Goal: Task Accomplishment & Management: Manage account settings

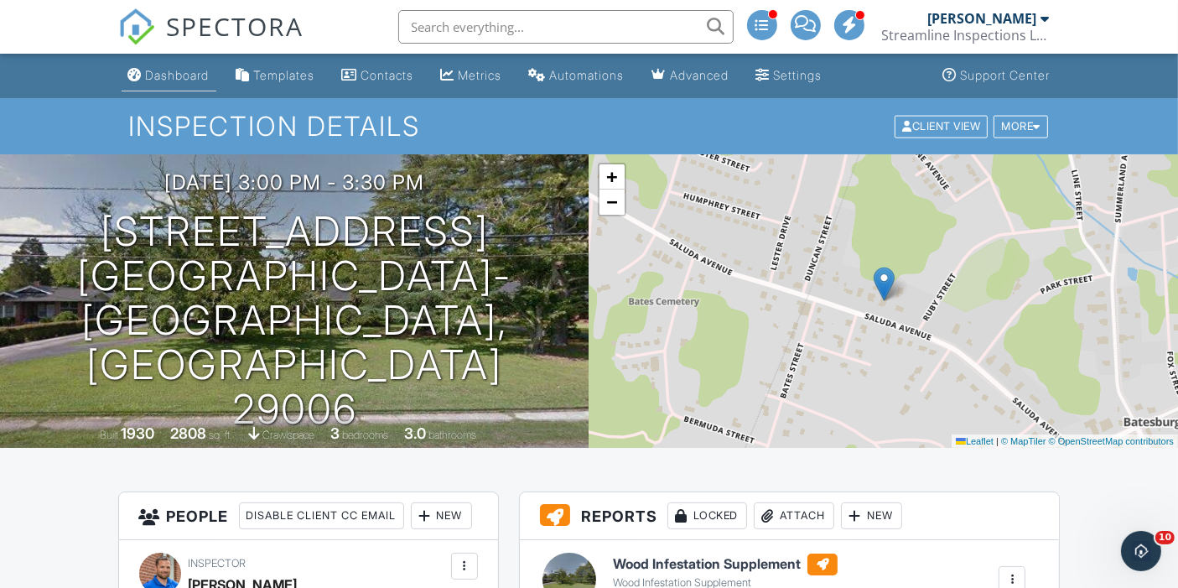
click at [169, 77] on div "Dashboard" at bounding box center [178, 75] width 64 height 14
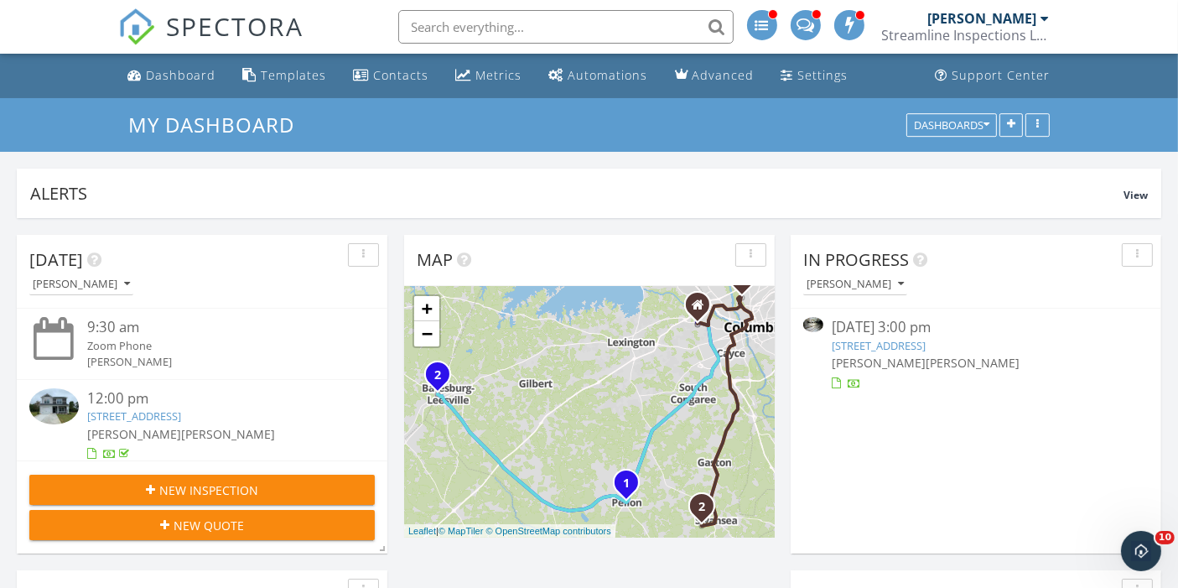
click at [844, 344] on link "[STREET_ADDRESS]" at bounding box center [879, 345] width 94 height 15
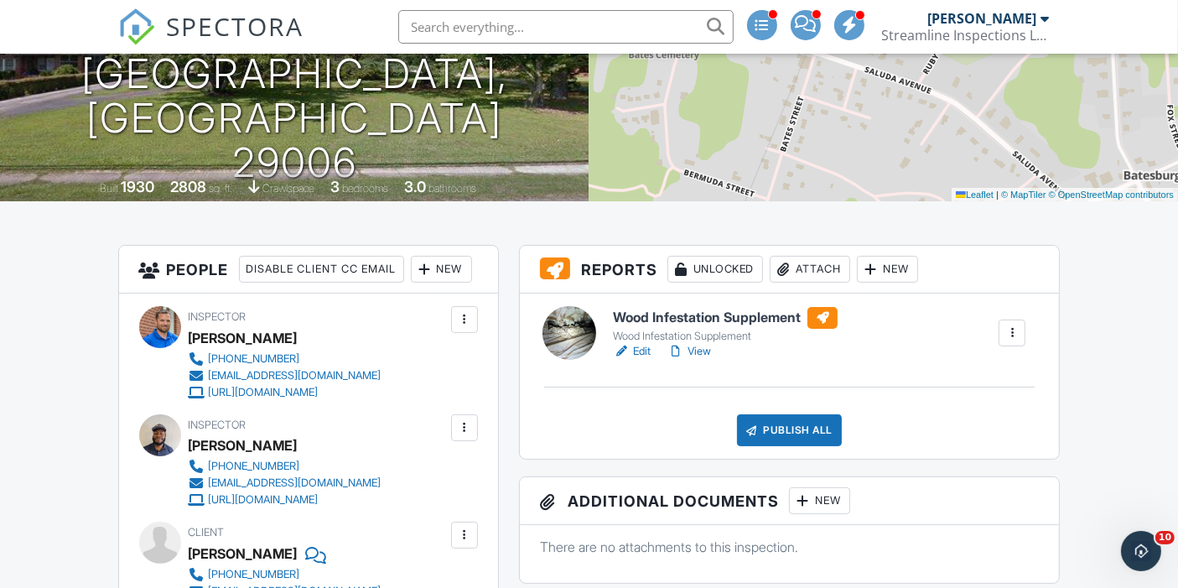
scroll to position [256, 0]
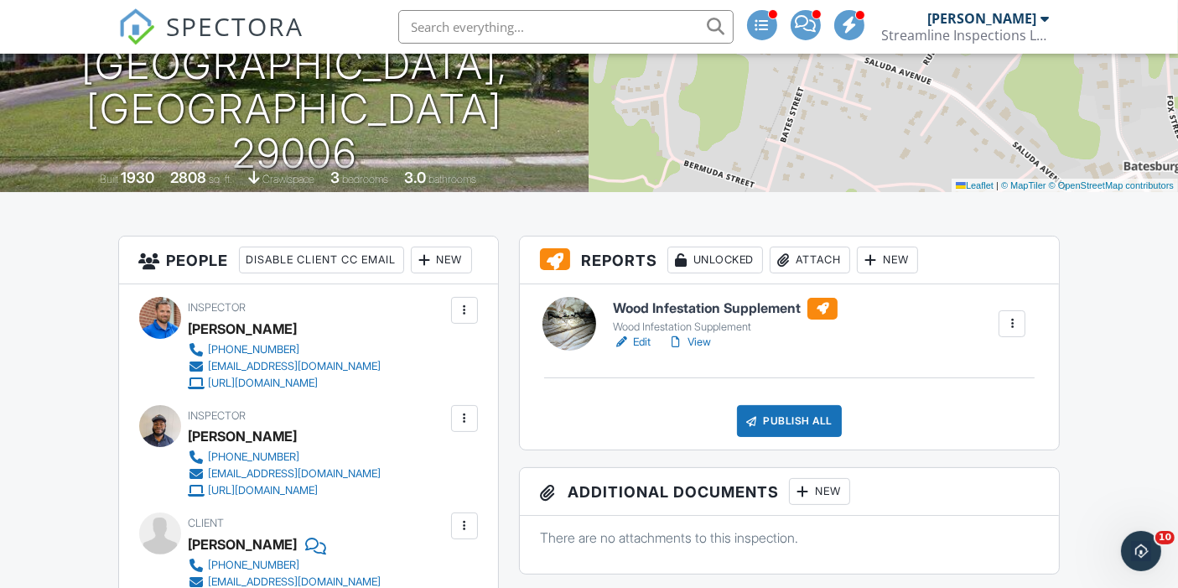
click at [699, 345] on link "View" at bounding box center [689, 342] width 44 height 17
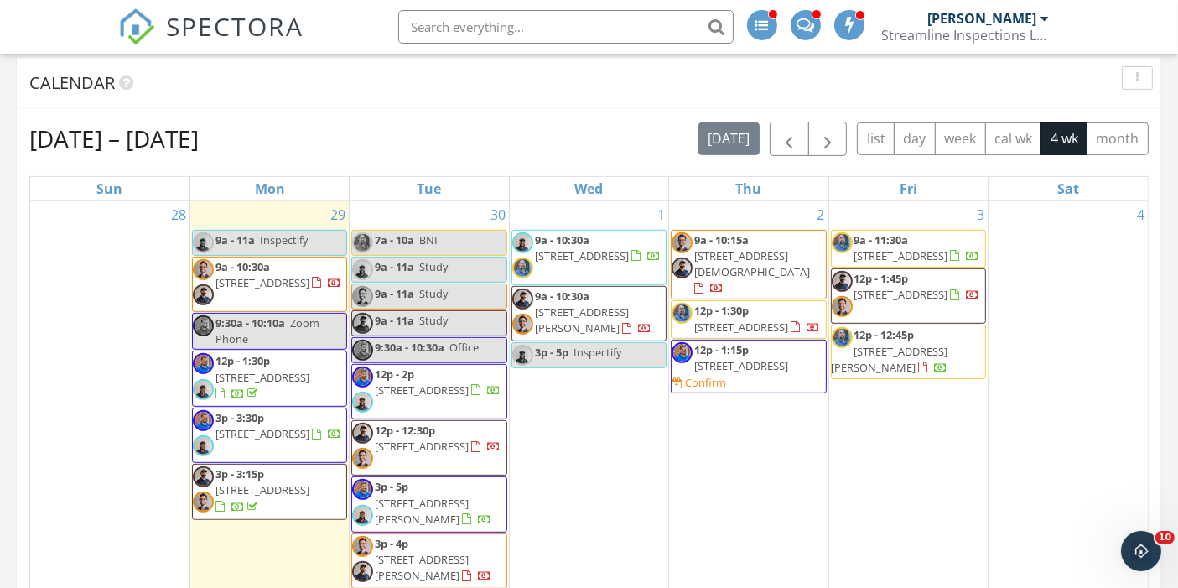
scroll to position [683, 0]
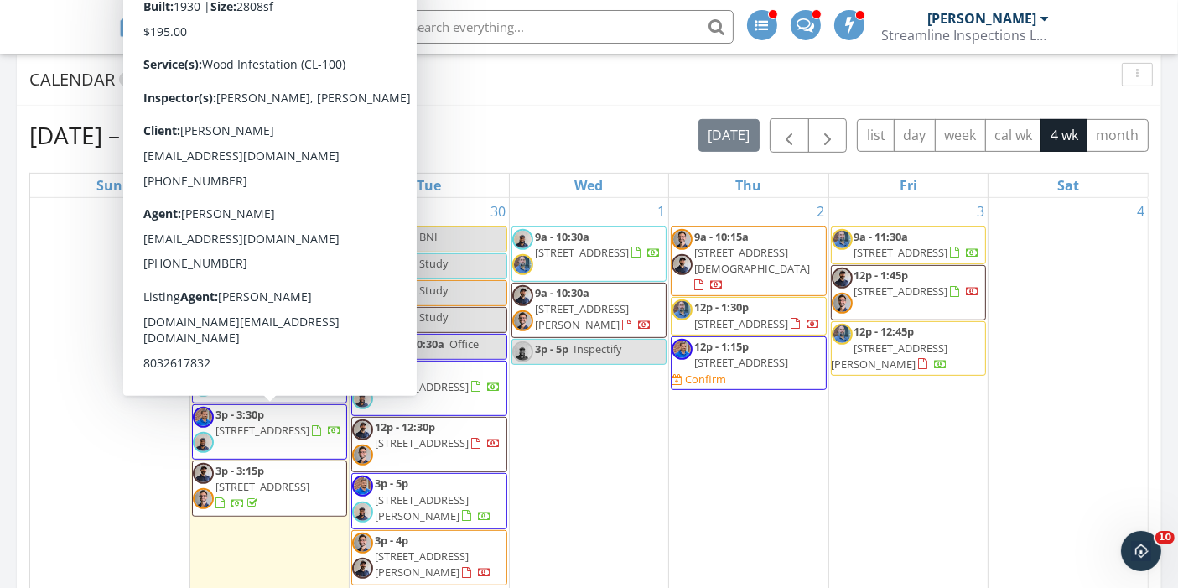
click at [289, 423] on span "[STREET_ADDRESS]" at bounding box center [262, 430] width 94 height 15
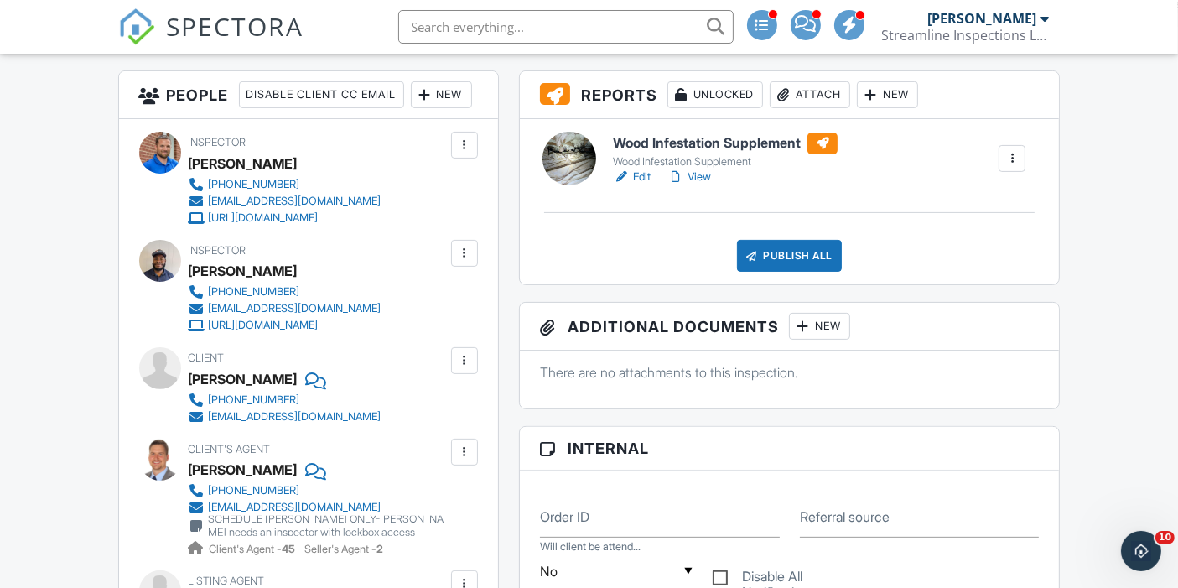
scroll to position [431, 0]
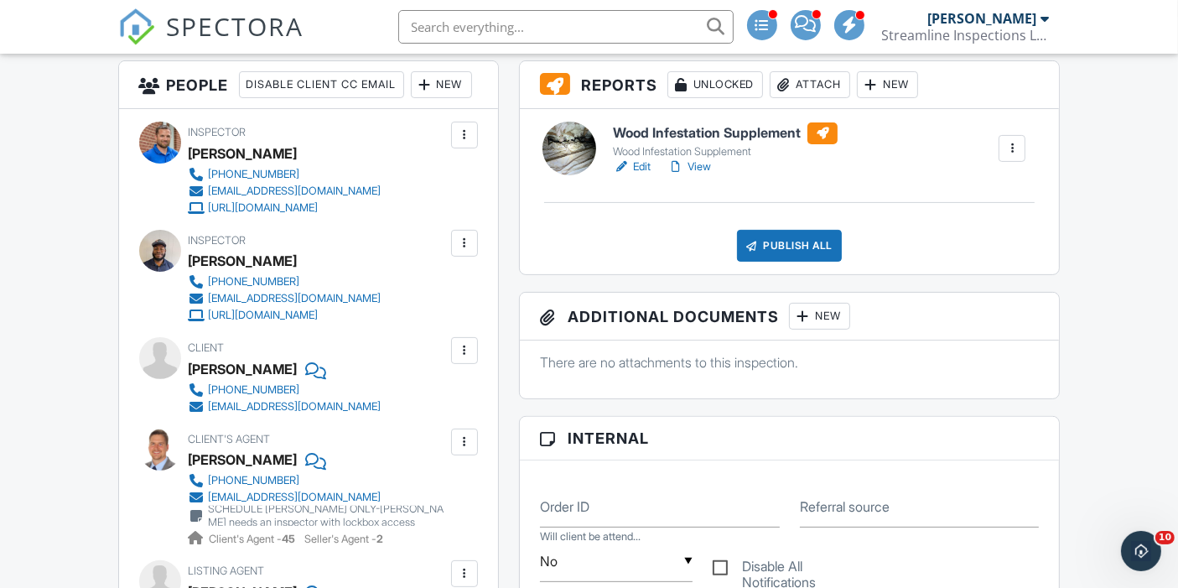
click at [639, 163] on link "Edit" at bounding box center [632, 166] width 38 height 17
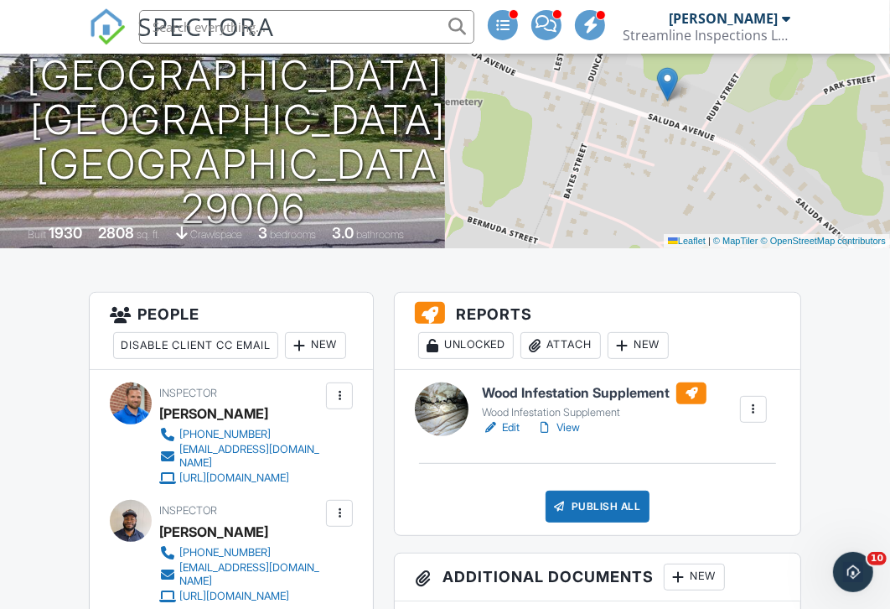
scroll to position [230, 0]
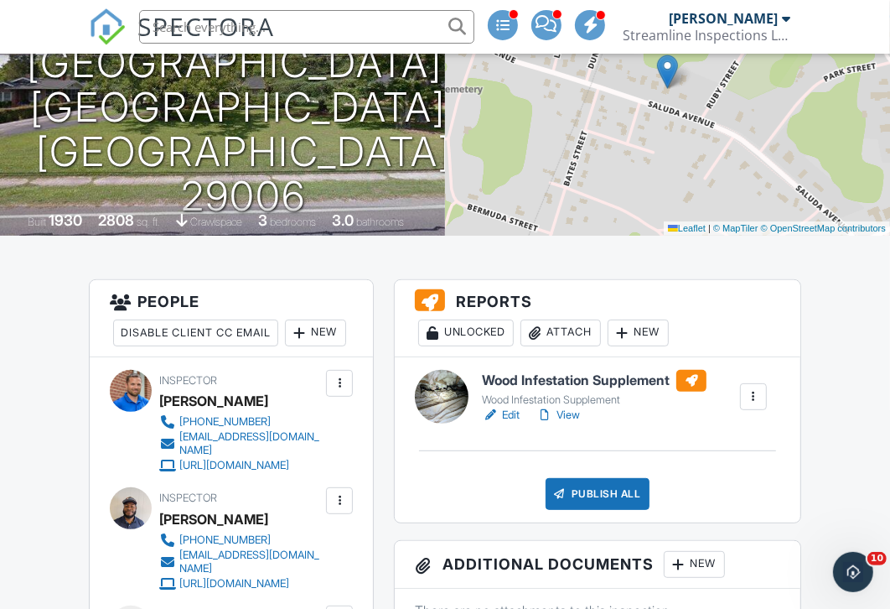
click at [577, 400] on div "Wood Infestation Supplement" at bounding box center [594, 399] width 225 height 13
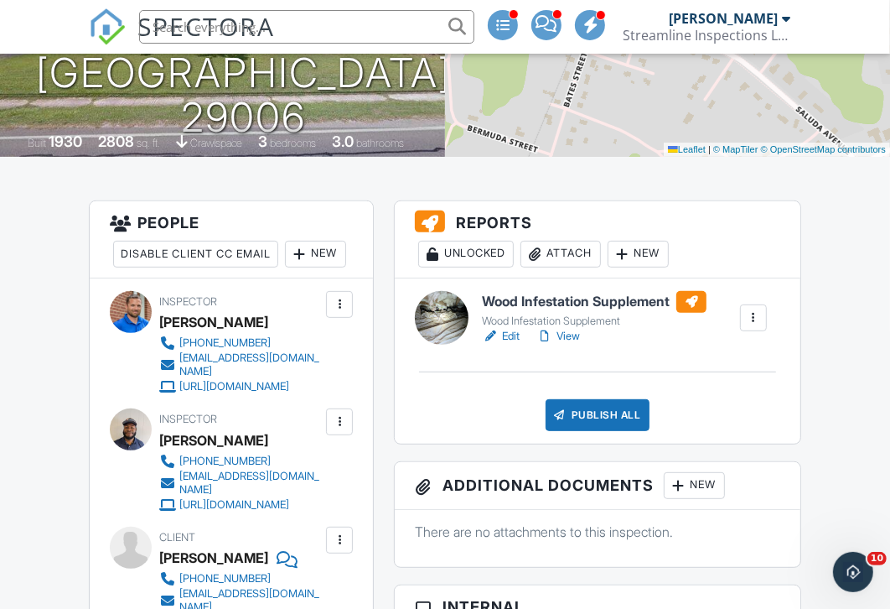
click at [750, 314] on div at bounding box center [753, 317] width 17 height 17
click at [562, 338] on link "View" at bounding box center [559, 336] width 44 height 17
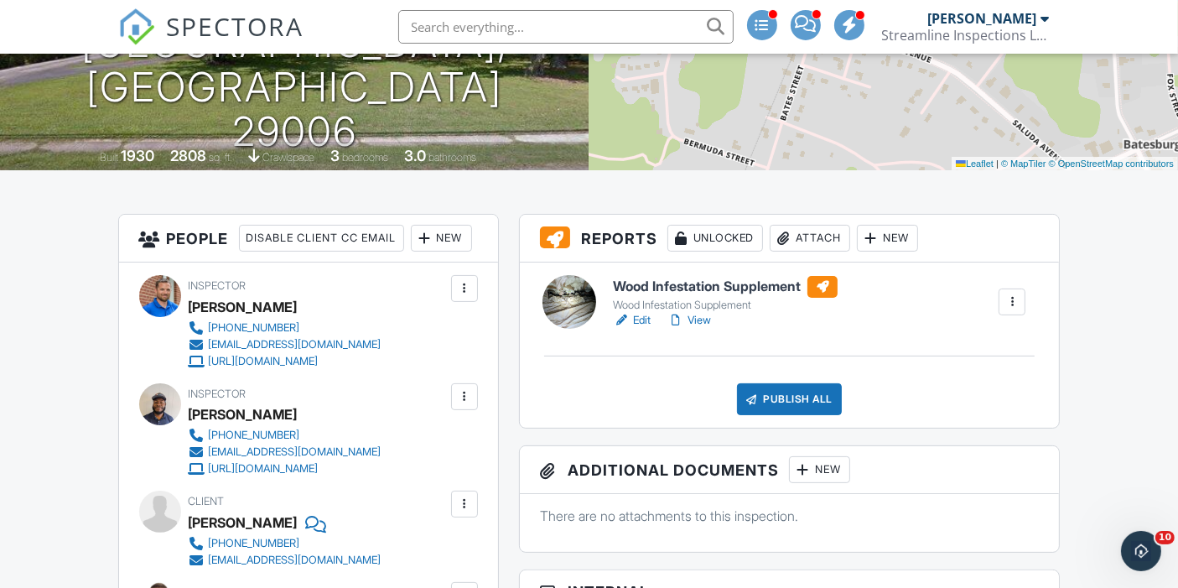
click at [824, 244] on div "Attach" at bounding box center [810, 238] width 80 height 27
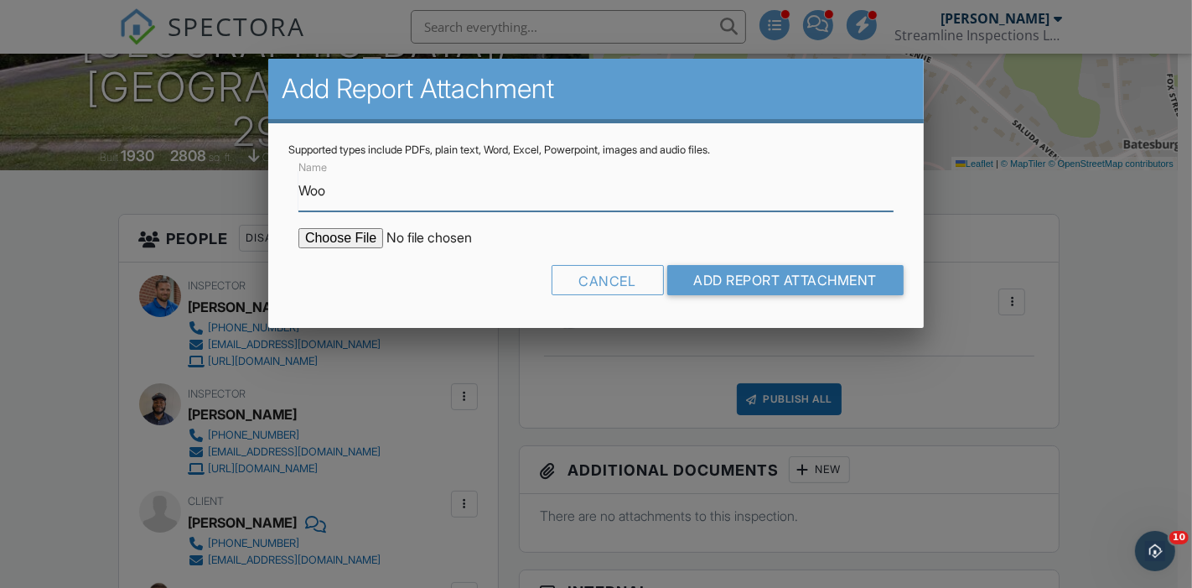
type input "Wood Infestation (CL100) Report"
click at [335, 241] on input "file" at bounding box center [440, 238] width 285 height 20
type input "C:\fakepath\Saluda 322 CL-100.pdf"
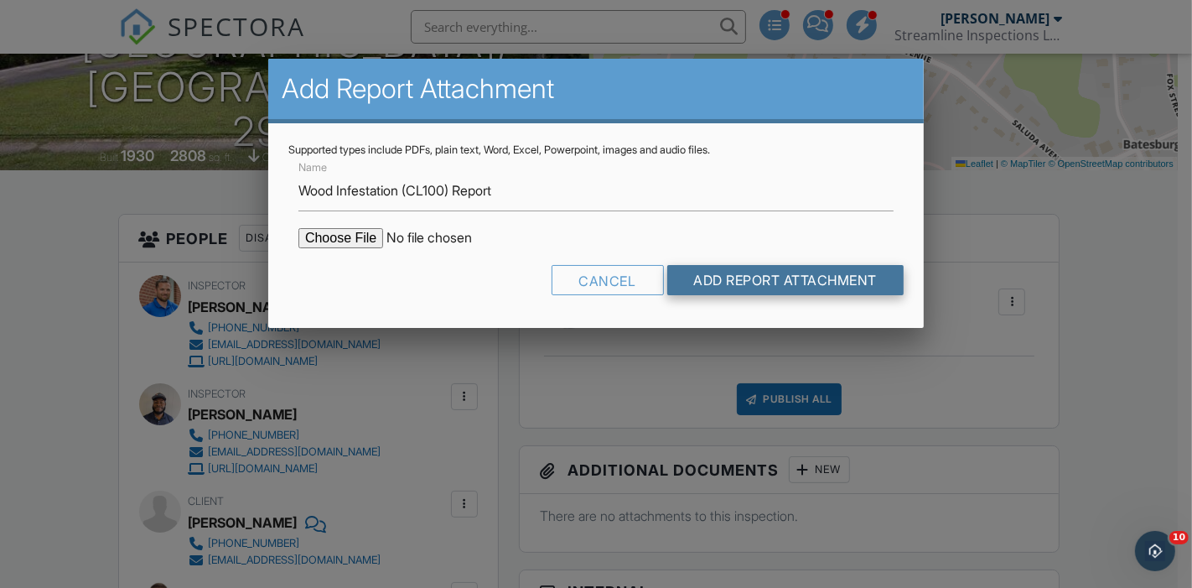
click at [739, 287] on input "Add Report Attachment" at bounding box center [785, 280] width 237 height 30
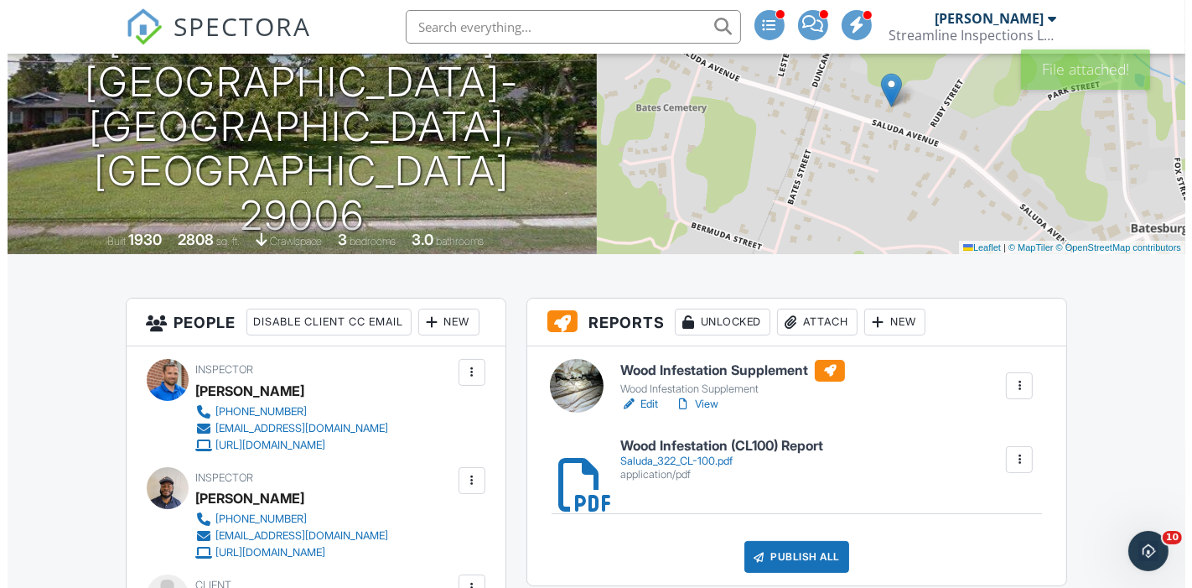
scroll to position [191, 0]
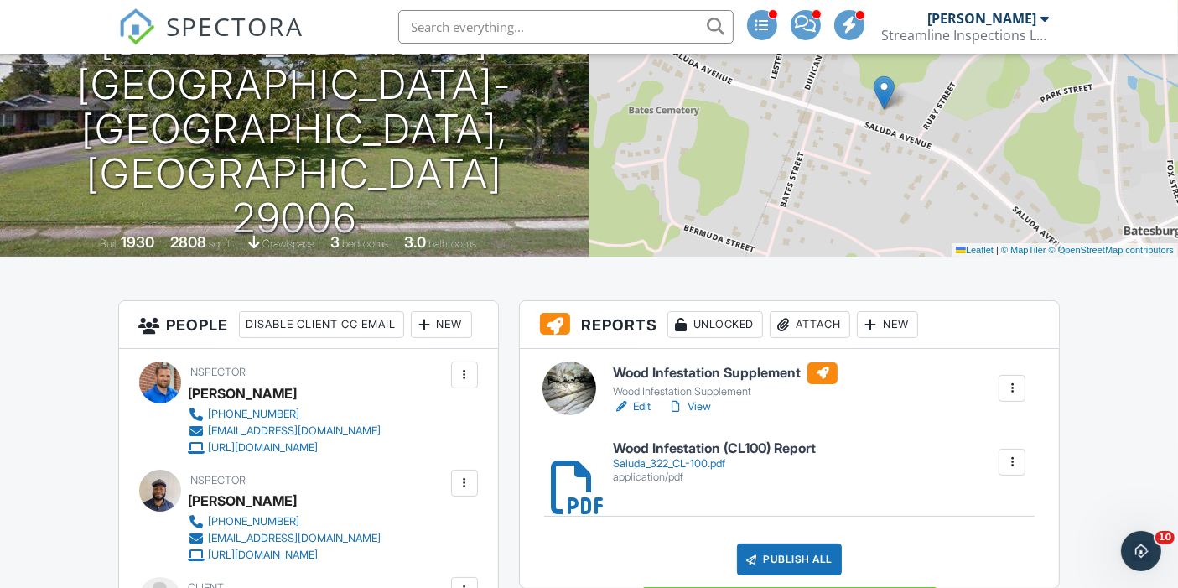
click at [781, 558] on div "Publish All" at bounding box center [789, 559] width 105 height 32
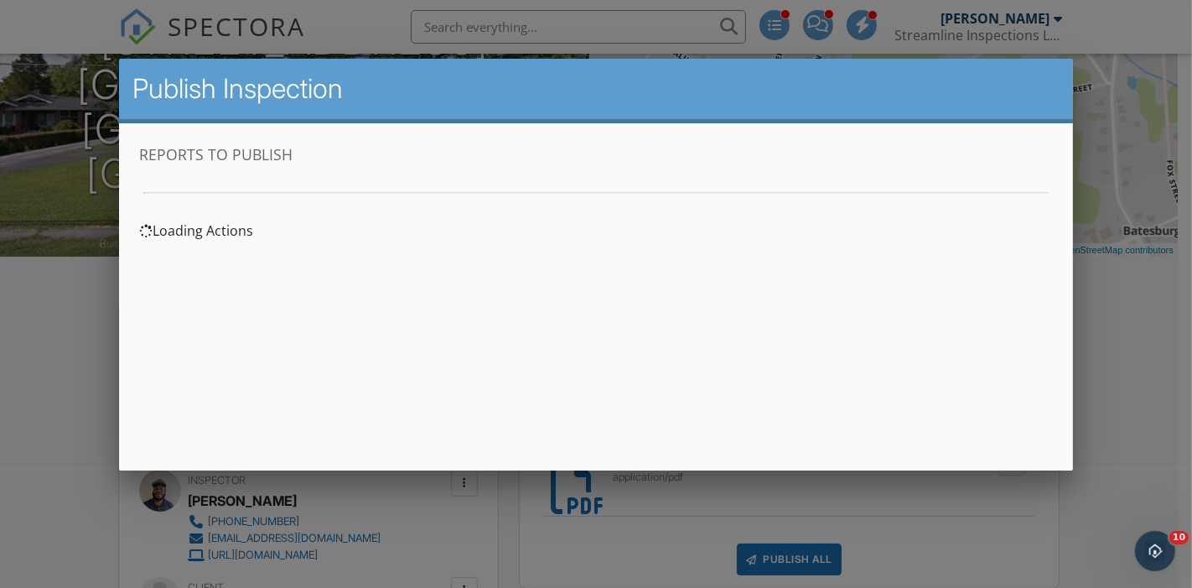
scroll to position [0, 0]
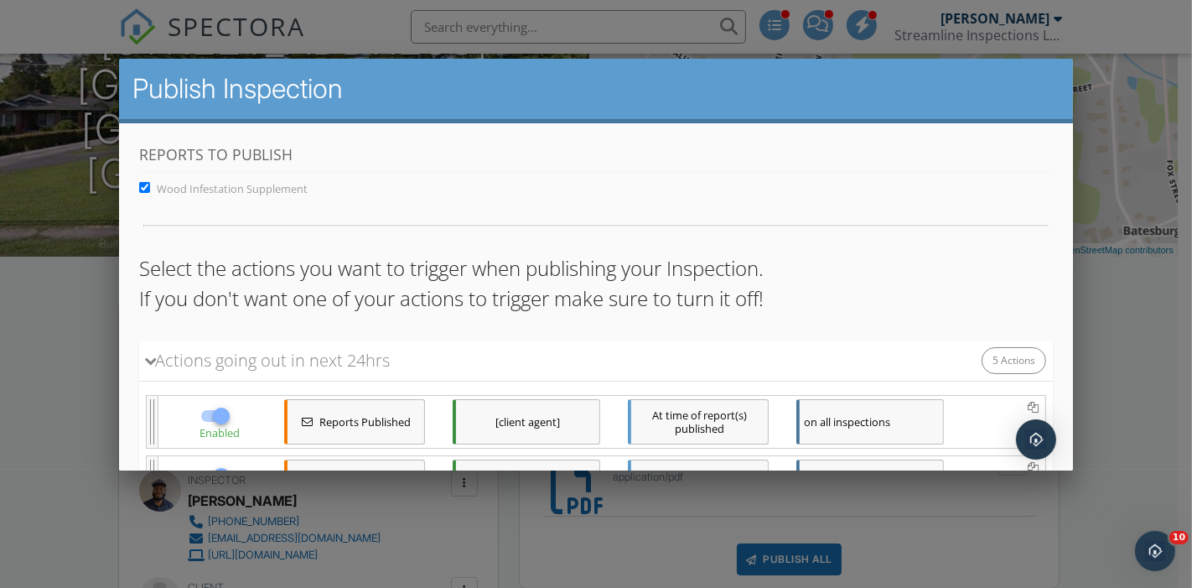
click at [277, 188] on span "Wood Infestation Supplement" at bounding box center [232, 188] width 151 height 15
click at [150, 188] on input "Wood Infestation Supplement" at bounding box center [144, 187] width 11 height 11
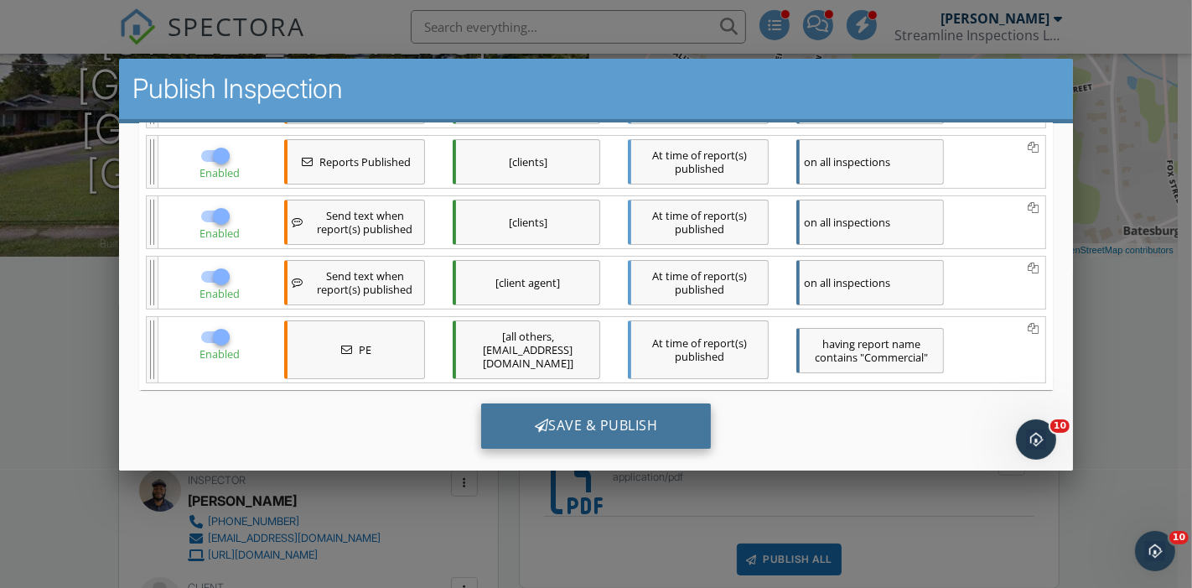
click at [531, 415] on div "Save & Publish" at bounding box center [596, 425] width 231 height 45
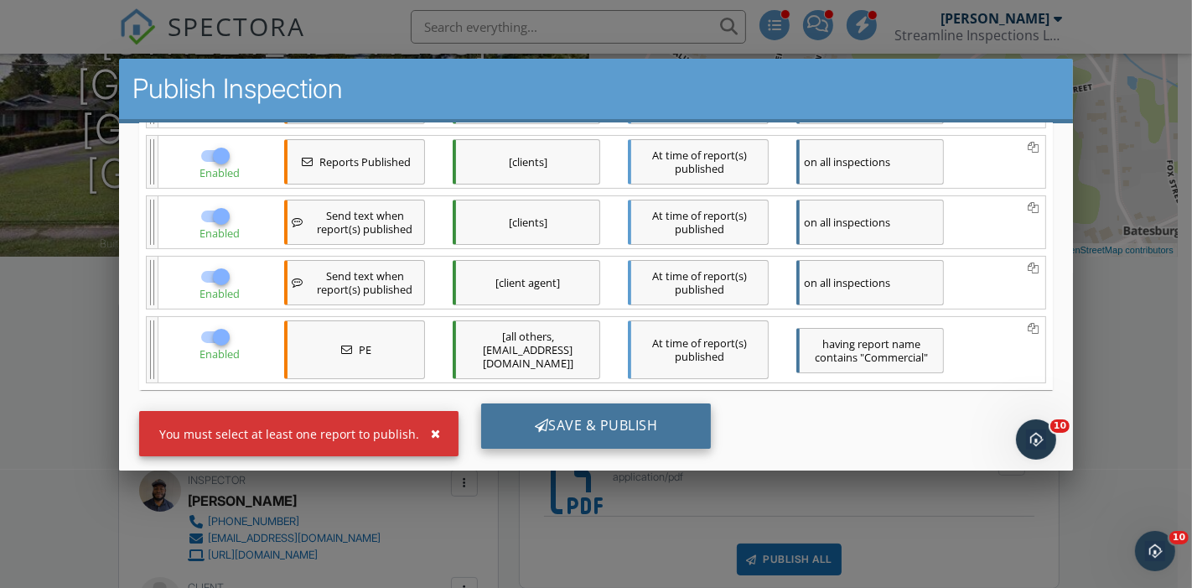
click at [581, 405] on div "Save & Publish" at bounding box center [596, 425] width 231 height 45
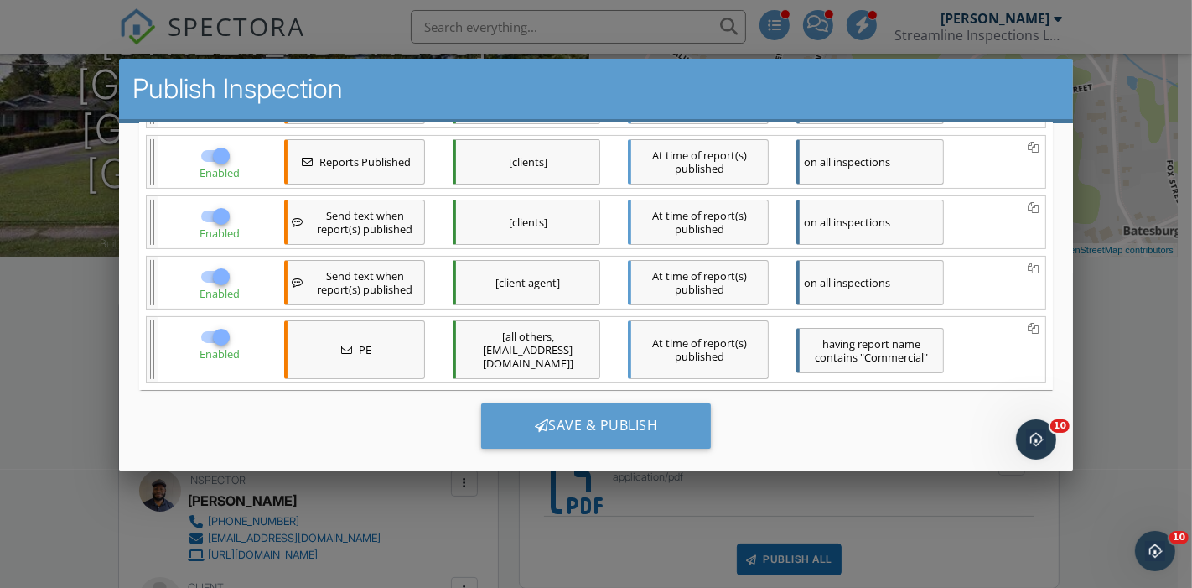
click at [571, 435] on div "Save & Publish" at bounding box center [596, 432] width 914 height 85
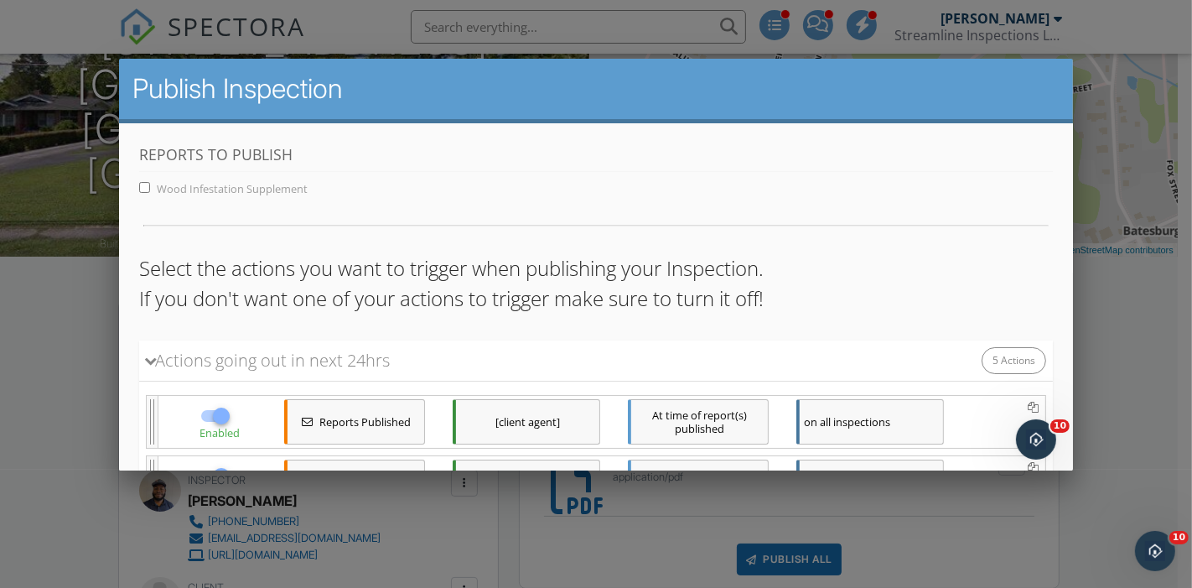
click at [157, 187] on span "Wood Infestation Supplement" at bounding box center [232, 188] width 151 height 15
click at [150, 187] on input "Wood Infestation Supplement" at bounding box center [144, 187] width 11 height 11
checkbox input "true"
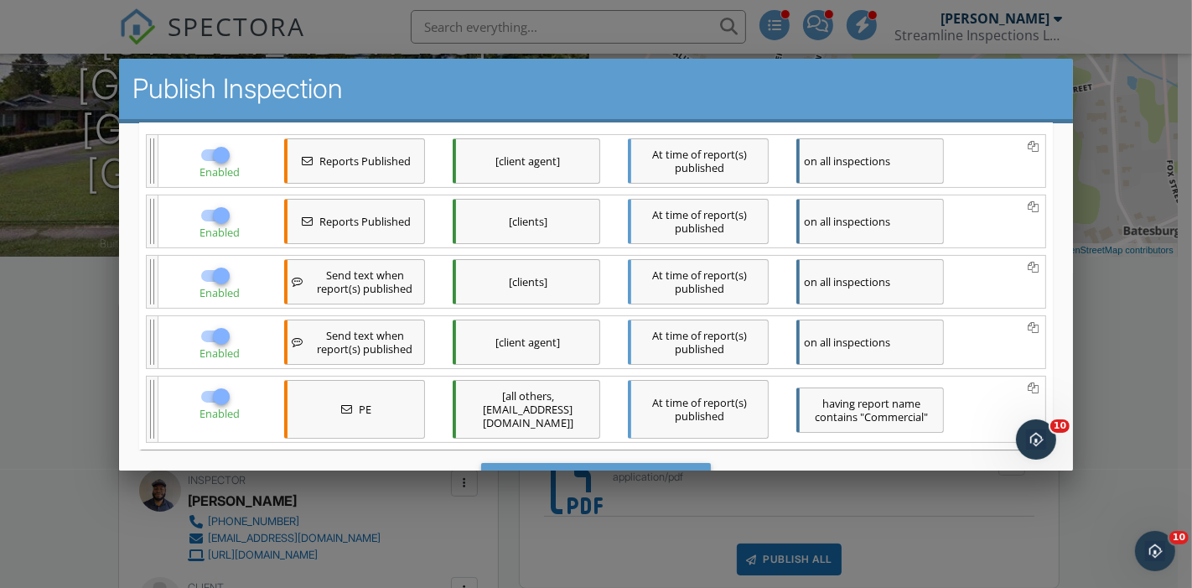
scroll to position [320, 0]
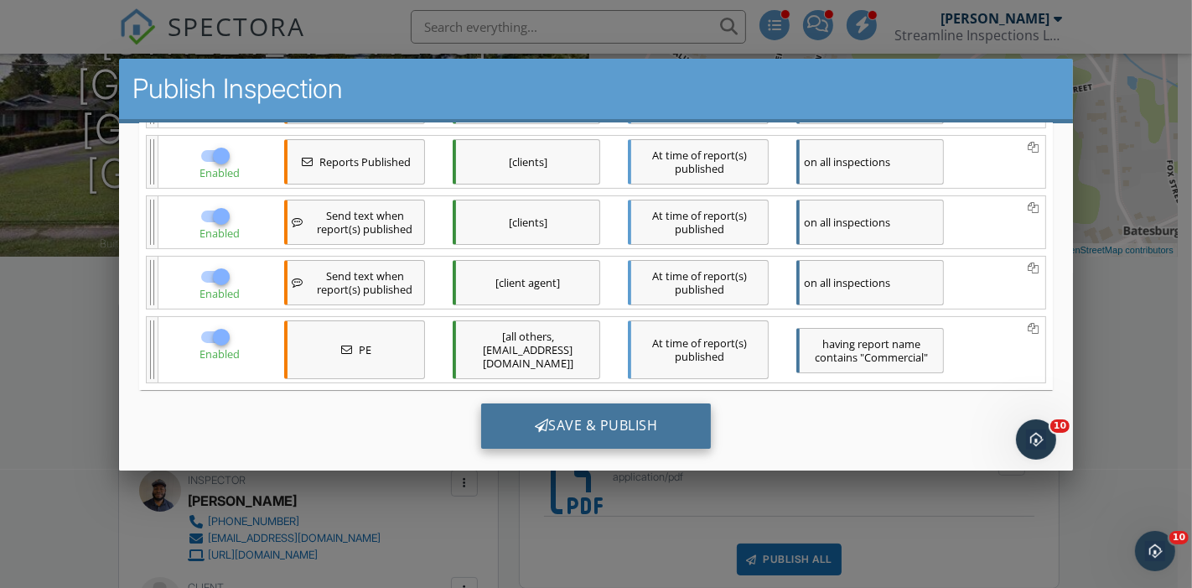
click at [589, 403] on div "Save & Publish" at bounding box center [596, 425] width 231 height 45
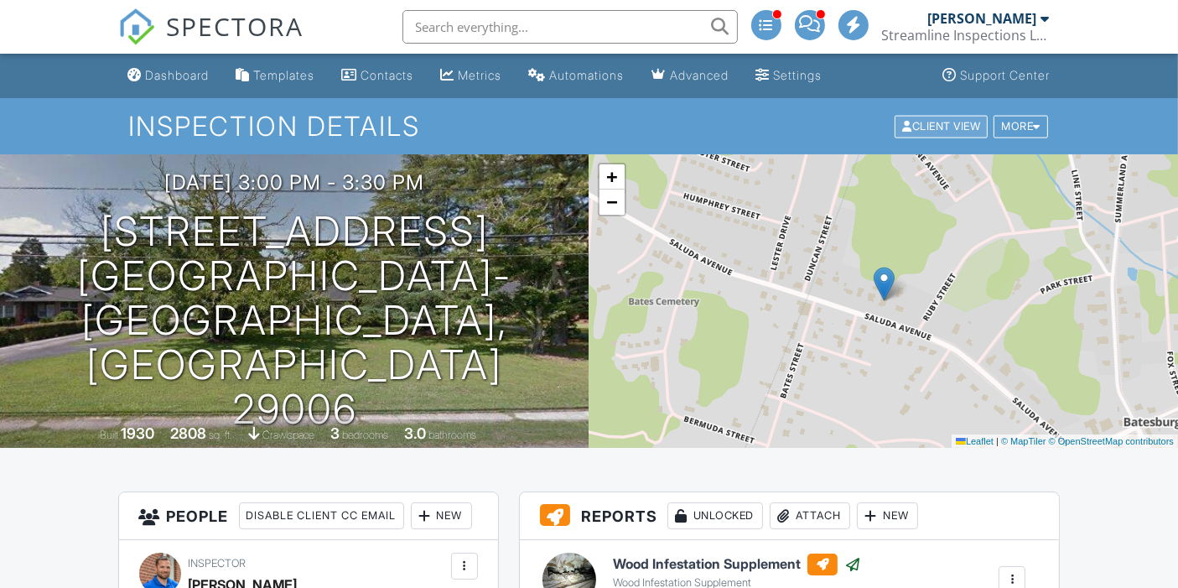
click at [939, 130] on div "Client View" at bounding box center [940, 126] width 93 height 23
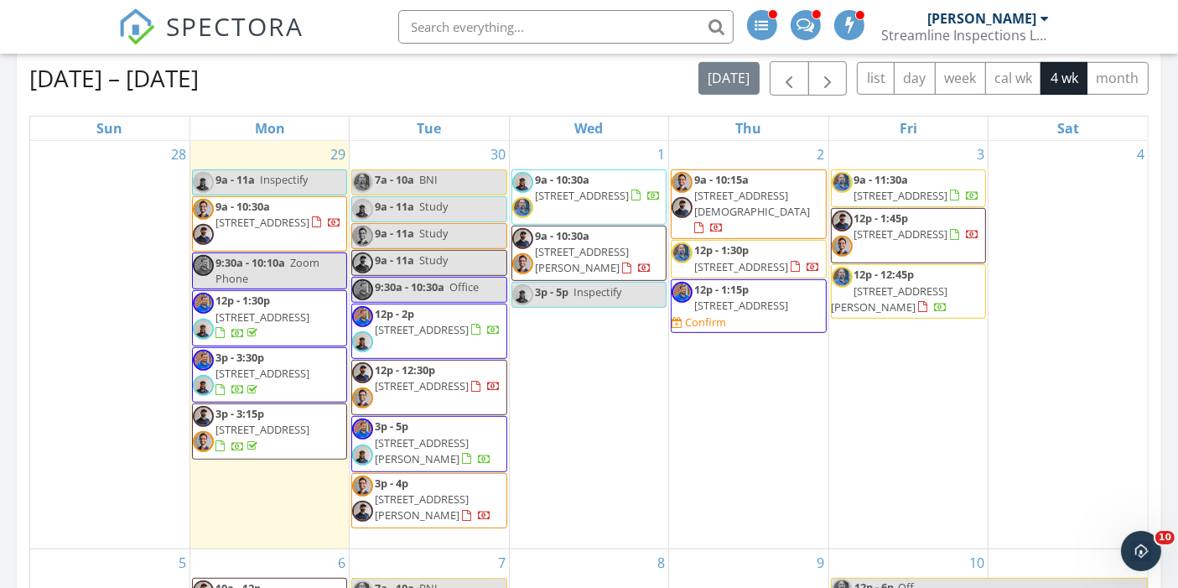
scroll to position [747, 0]
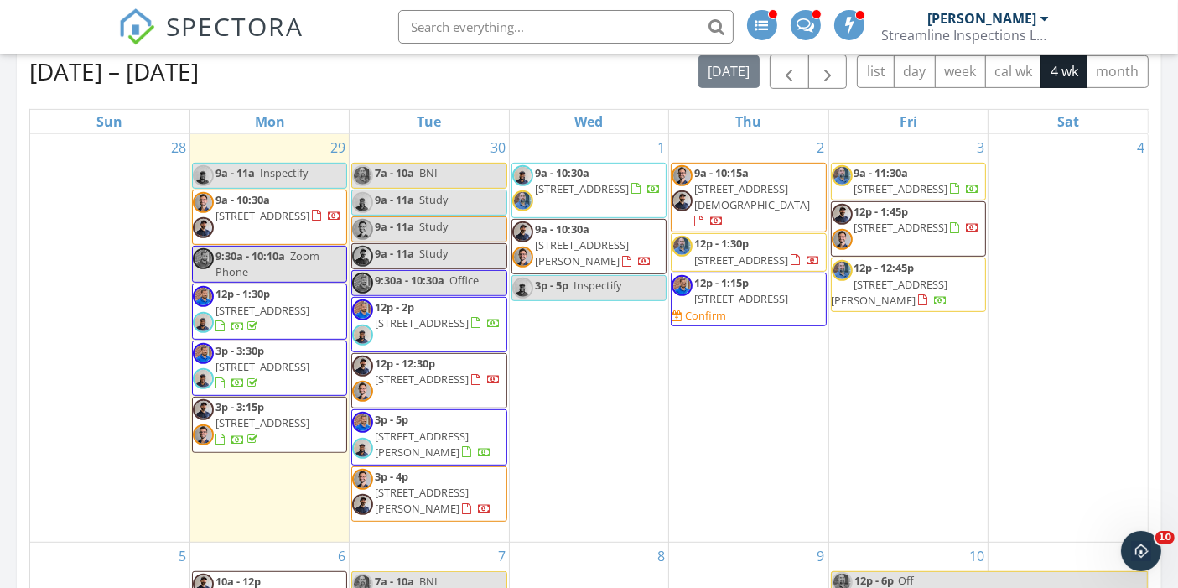
drag, startPoint x: 252, startPoint y: 187, endPoint x: 250, endPoint y: 208, distance: 21.1
click at [250, 208] on span "[STREET_ADDRESS]" at bounding box center [262, 215] width 94 height 15
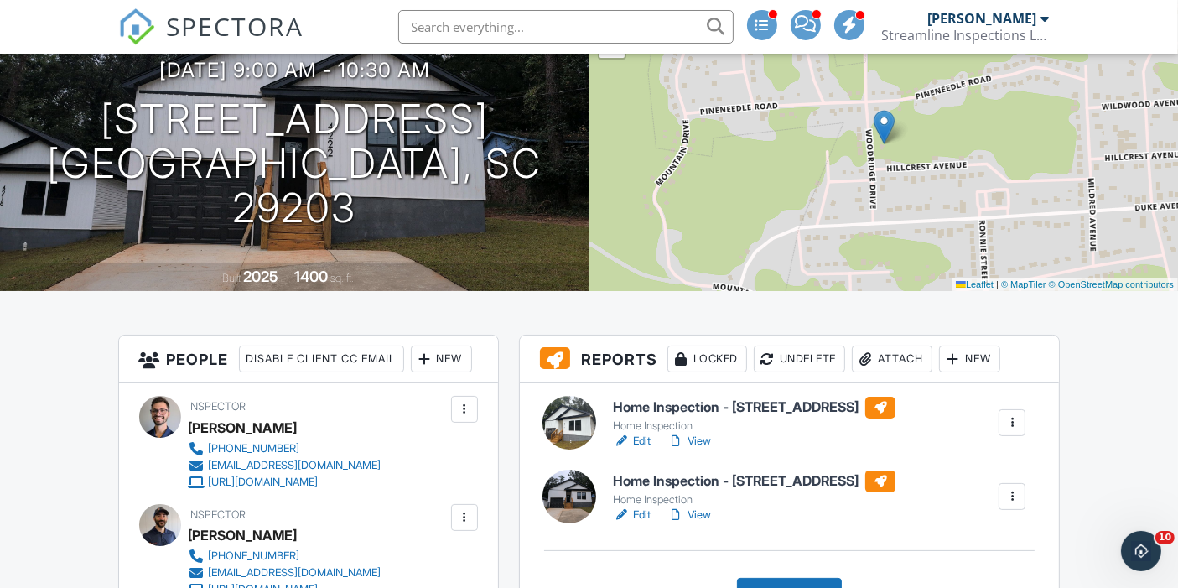
scroll to position [176, 0]
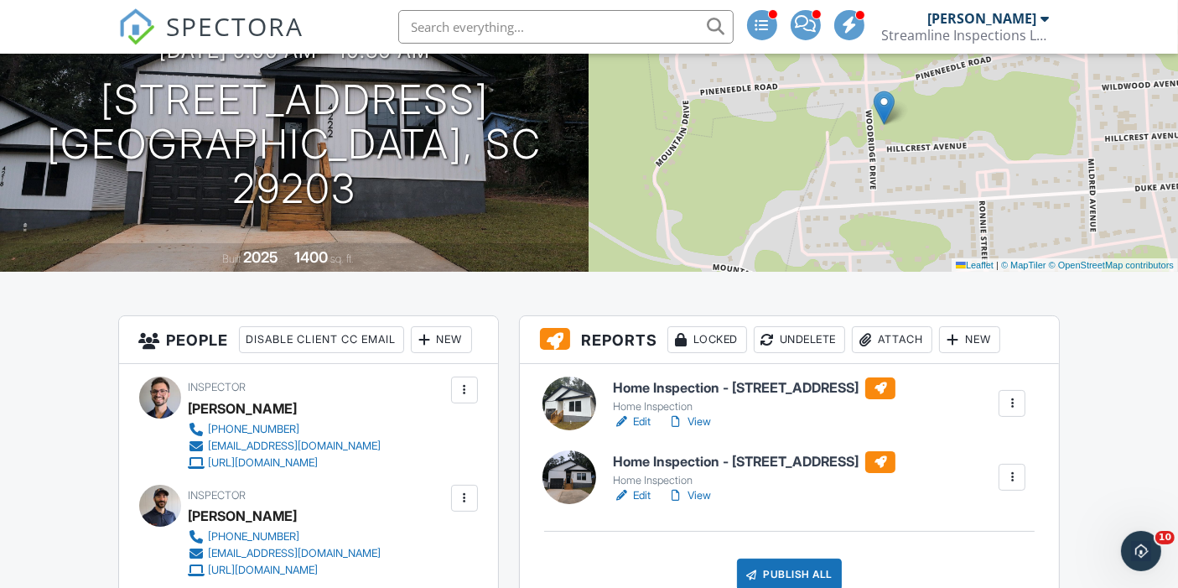
click at [697, 423] on link "View" at bounding box center [689, 421] width 44 height 17
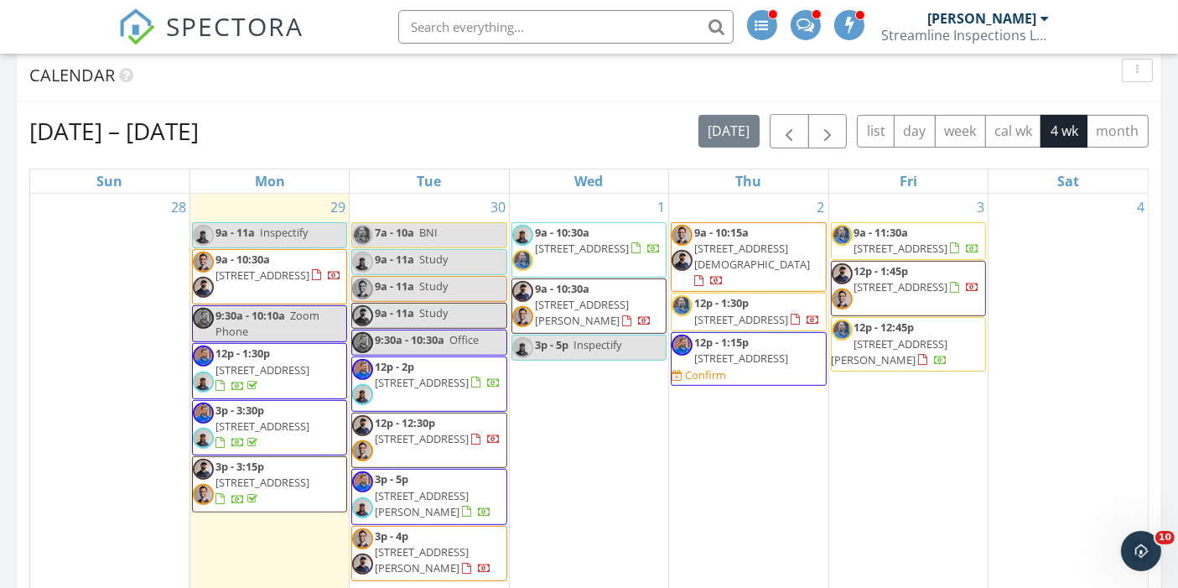
scroll to position [704, 0]
